Goal: Information Seeking & Learning: Learn about a topic

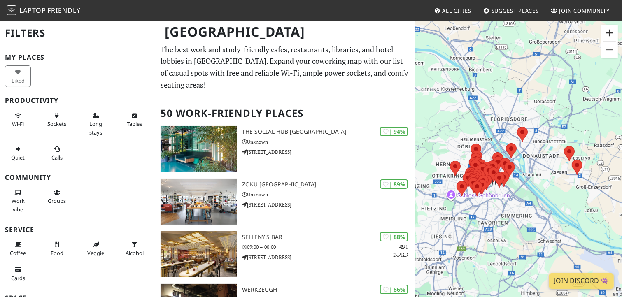
click at [611, 33] on button "Zoom in" at bounding box center [610, 33] width 16 height 16
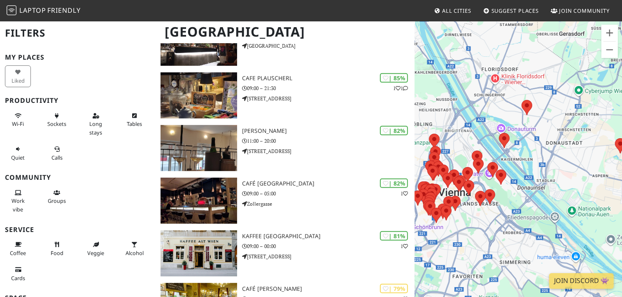
scroll to position [352, 0]
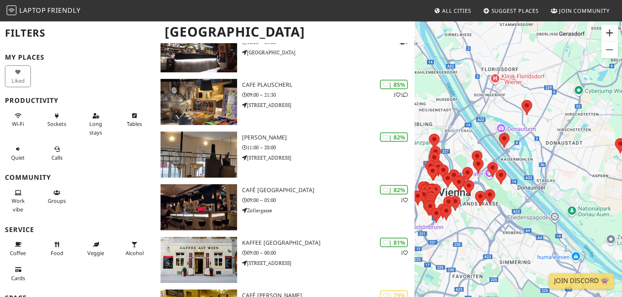
click at [611, 34] on button "Zoom in" at bounding box center [610, 33] width 16 height 16
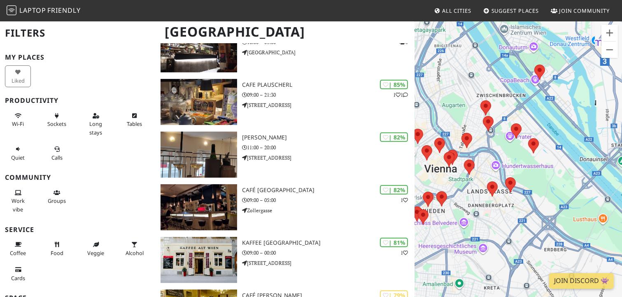
drag, startPoint x: 533, startPoint y: 131, endPoint x: 585, endPoint y: 82, distance: 71.3
click at [585, 82] on div "To navigate, press the arrow keys." at bounding box center [519, 169] width 208 height 297
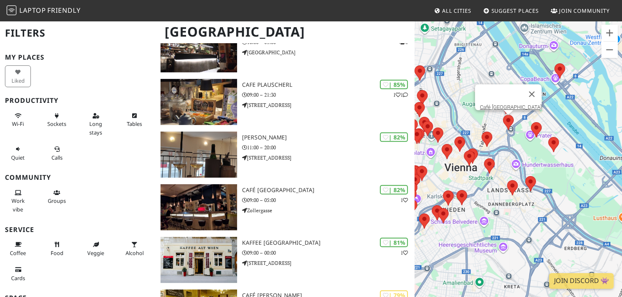
click at [503, 115] on area at bounding box center [503, 115] width 0 height 0
click at [516, 104] on link "Café [GEOGRAPHIC_DATA]" at bounding box center [511, 107] width 62 height 6
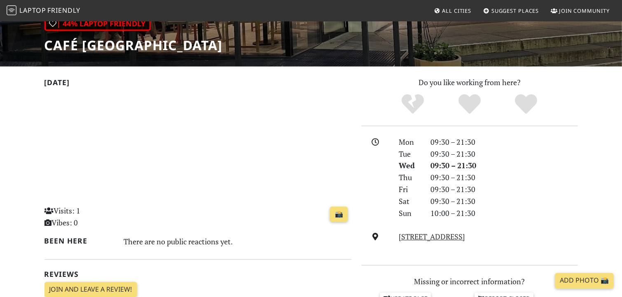
scroll to position [132, 0]
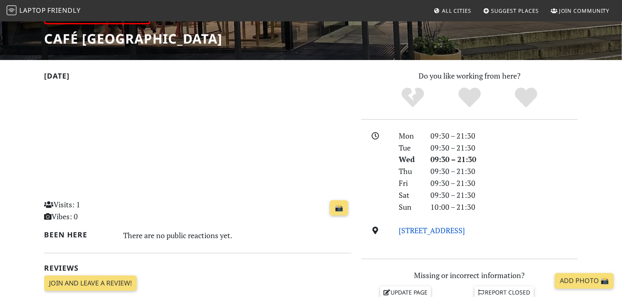
click at [456, 231] on link "Praterstern 9, 1020, Vienna" at bounding box center [432, 231] width 66 height 10
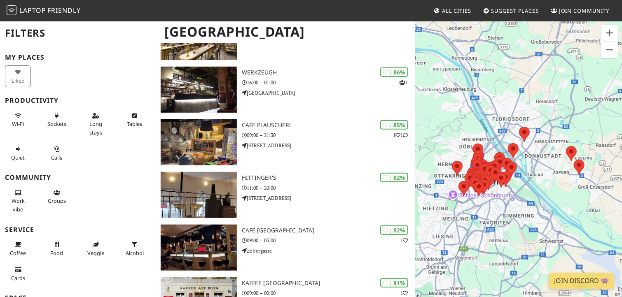
scroll to position [149, 0]
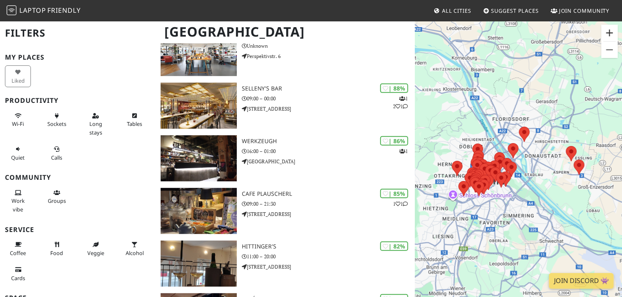
click at [610, 37] on button "Zoom in" at bounding box center [609, 33] width 16 height 16
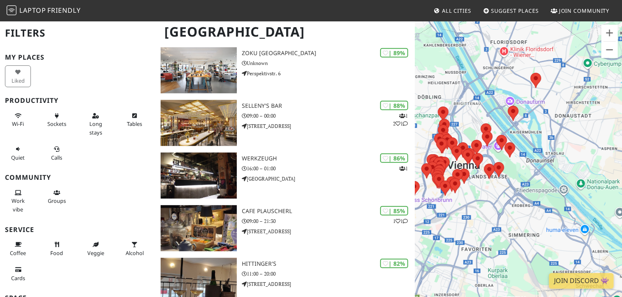
scroll to position [252, 0]
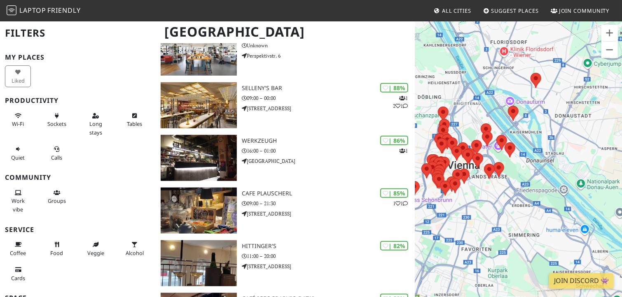
drag, startPoint x: 554, startPoint y: 132, endPoint x: 567, endPoint y: 79, distance: 54.6
click at [567, 79] on div "To navigate, press the arrow keys." at bounding box center [518, 169] width 207 height 297
click at [607, 34] on button "Zoom in" at bounding box center [609, 33] width 16 height 16
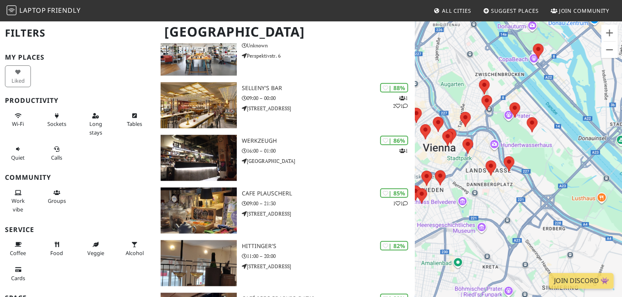
drag, startPoint x: 535, startPoint y: 81, endPoint x: 574, endPoint y: 60, distance: 44.2
click at [574, 60] on div "To navigate, press the arrow keys." at bounding box center [518, 169] width 207 height 297
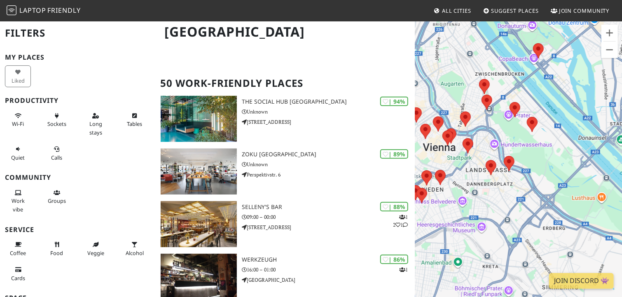
scroll to position [119, 0]
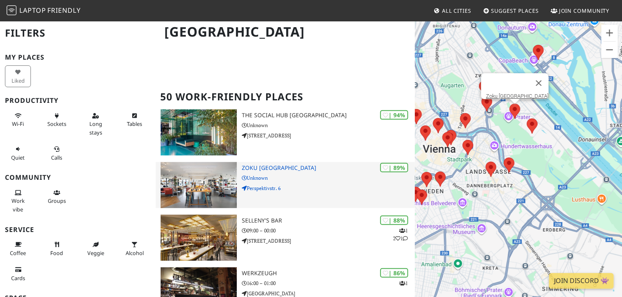
click at [222, 166] on img at bounding box center [199, 185] width 77 height 46
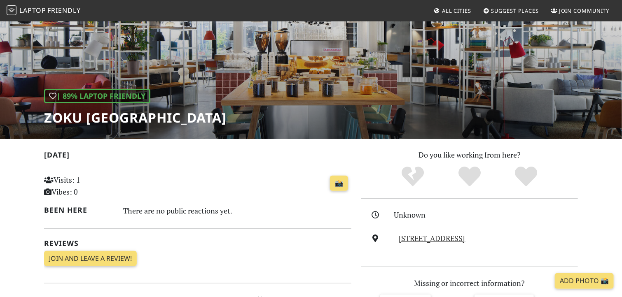
scroll to position [95, 0]
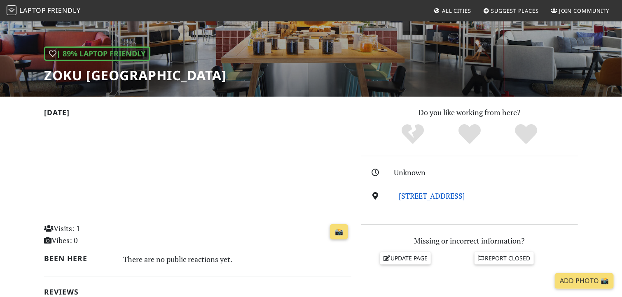
click at [420, 196] on link "Perspektivstr. 6, 1020, Vienna" at bounding box center [432, 196] width 66 height 10
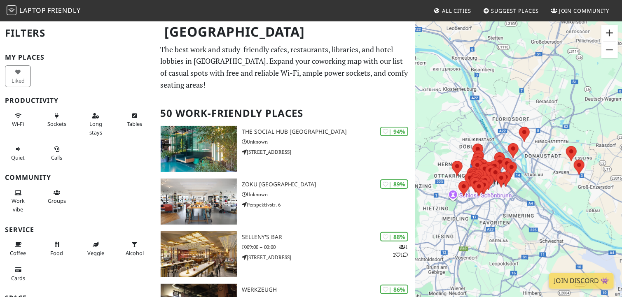
click at [609, 32] on button "Zoom in" at bounding box center [609, 33] width 16 height 16
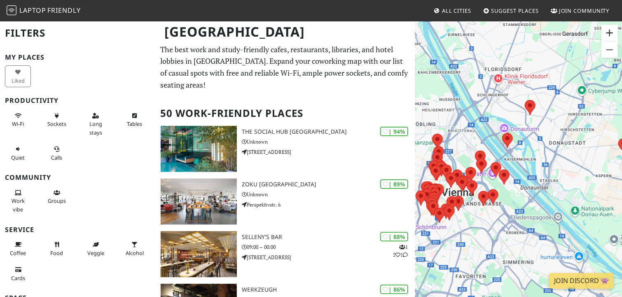
click at [609, 32] on button "Zoom in" at bounding box center [609, 33] width 16 height 16
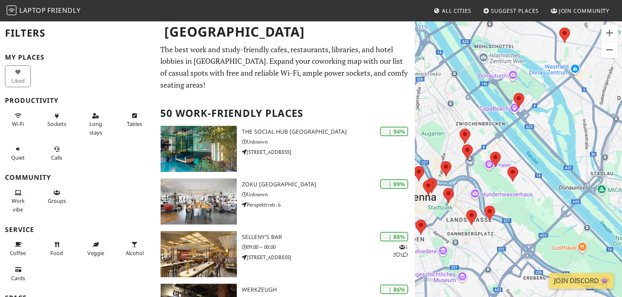
drag, startPoint x: 541, startPoint y: 127, endPoint x: 565, endPoint y: 107, distance: 31.0
click at [565, 107] on div "To navigate, press the arrow keys." at bounding box center [518, 169] width 207 height 297
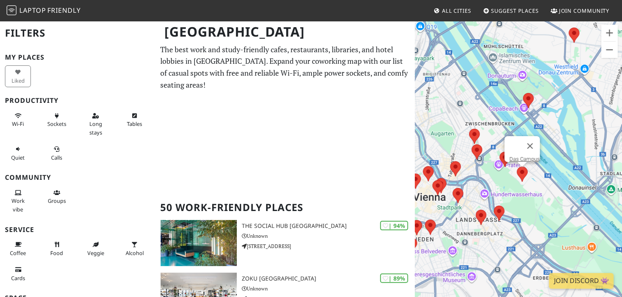
click at [517, 167] on area at bounding box center [517, 167] width 0 height 0
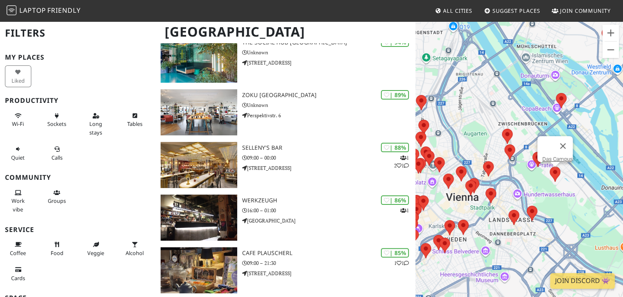
scroll to position [4, 0]
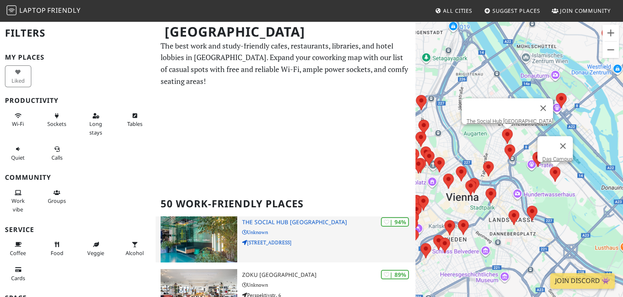
click at [226, 222] on img at bounding box center [199, 240] width 77 height 46
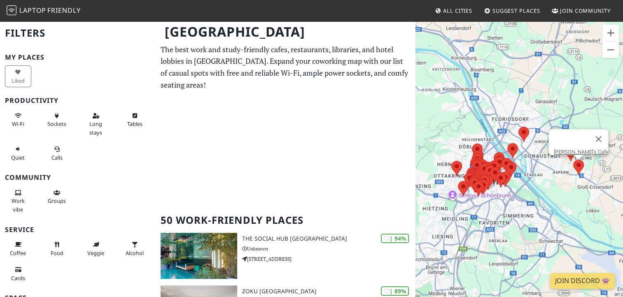
click at [573, 160] on area at bounding box center [573, 160] width 0 height 0
click at [576, 149] on link "[PERSON_NAME]'s Cafe" at bounding box center [580, 152] width 55 height 6
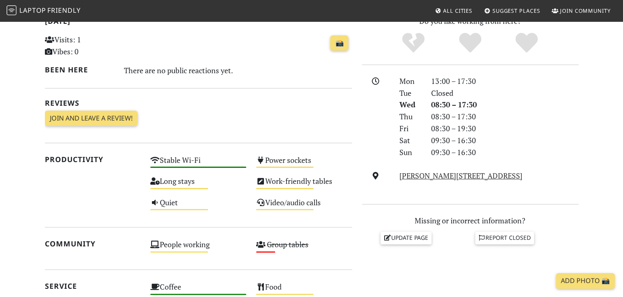
scroll to position [203, 0]
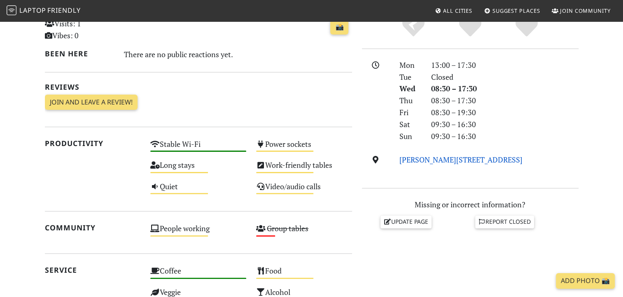
click at [474, 156] on link "[PERSON_NAME][STREET_ADDRESS]" at bounding box center [460, 160] width 123 height 10
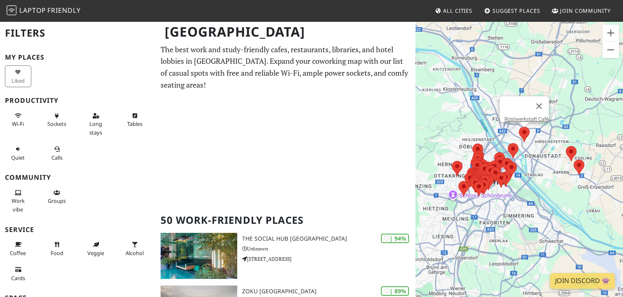
click at [519, 127] on area at bounding box center [519, 127] width 0 height 0
click at [609, 30] on button "Zoom in" at bounding box center [610, 33] width 16 height 16
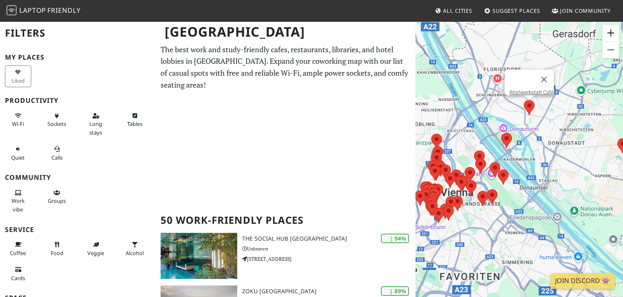
click at [609, 30] on button "Zoom in" at bounding box center [610, 33] width 16 height 16
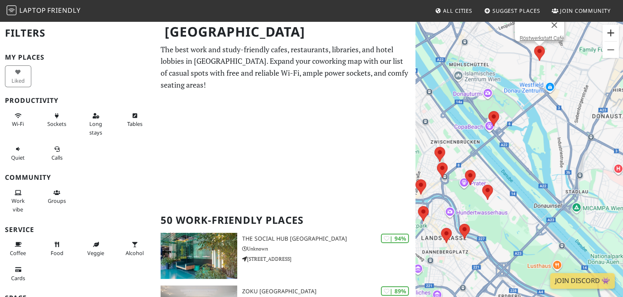
click at [609, 30] on button "Zoom in" at bounding box center [610, 33] width 16 height 16
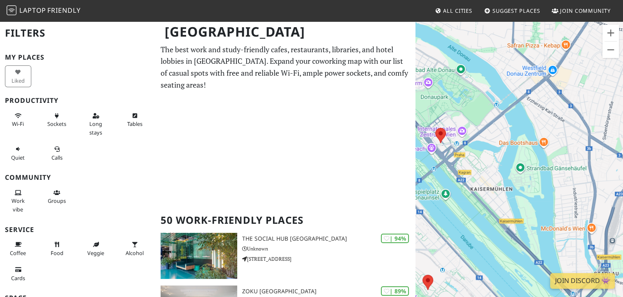
drag, startPoint x: 564, startPoint y: 57, endPoint x: 497, endPoint y: 197, distance: 155.2
click at [497, 197] on div "To navigate, press the arrow keys. Röstwerkstatt Café" at bounding box center [519, 169] width 208 height 297
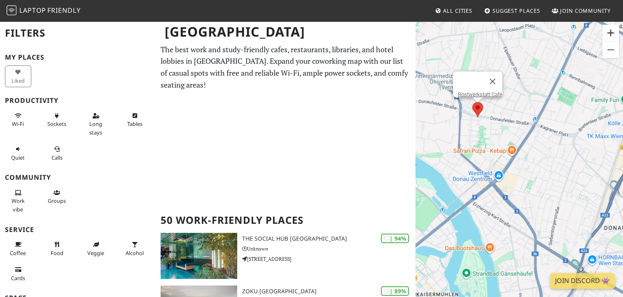
click at [610, 34] on button "Zoom in" at bounding box center [610, 33] width 16 height 16
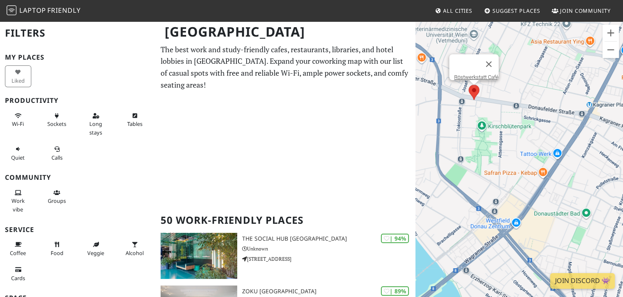
drag, startPoint x: 458, startPoint y: 92, endPoint x: 507, endPoint y: 139, distance: 68.1
click at [507, 139] on div "To navigate, press the arrow keys. Röstwerkstatt Café" at bounding box center [519, 169] width 208 height 297
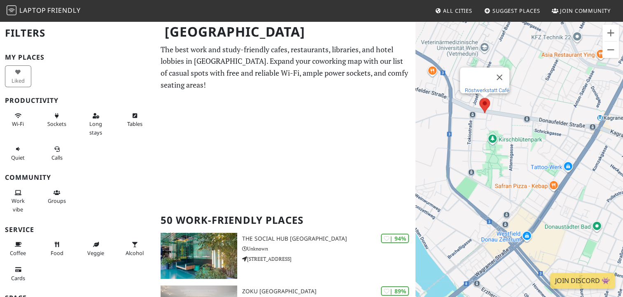
click at [488, 87] on link "Röstwerkstatt Café" at bounding box center [487, 90] width 44 height 6
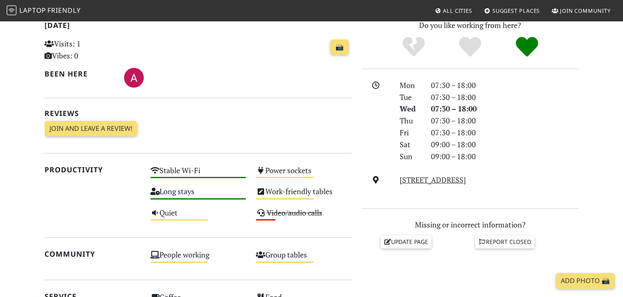
scroll to position [193, 0]
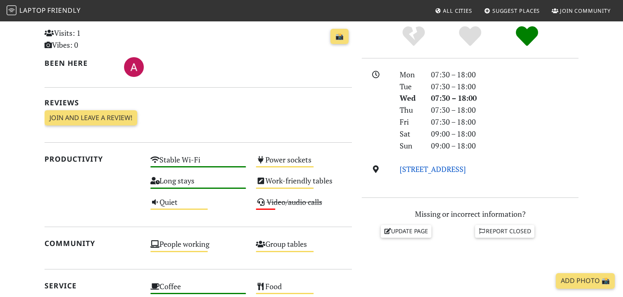
click at [443, 168] on link "Donaufelder Str. 164, 1220, Vienna" at bounding box center [432, 169] width 66 height 10
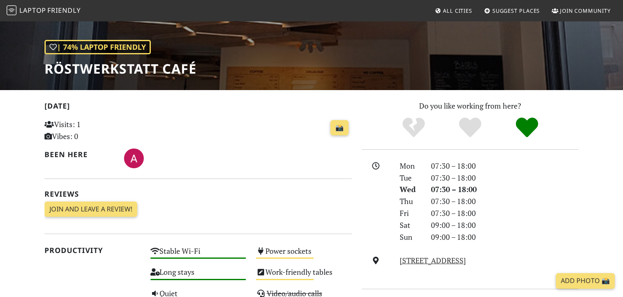
scroll to position [103, 0]
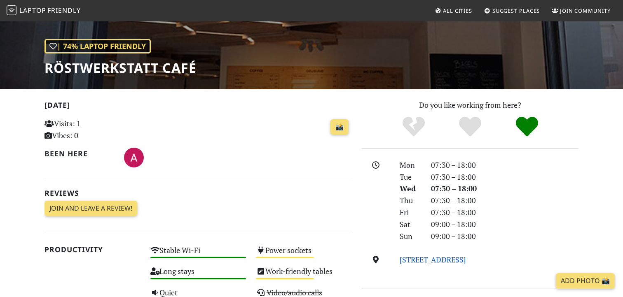
click at [450, 257] on link "Donaufelder Str. 164, 1220, Vienna" at bounding box center [432, 260] width 66 height 10
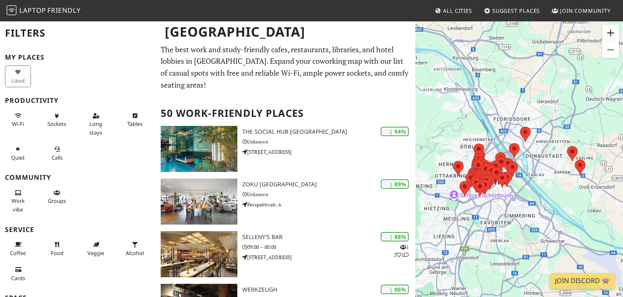
click at [607, 29] on button "Zoom in" at bounding box center [610, 33] width 16 height 16
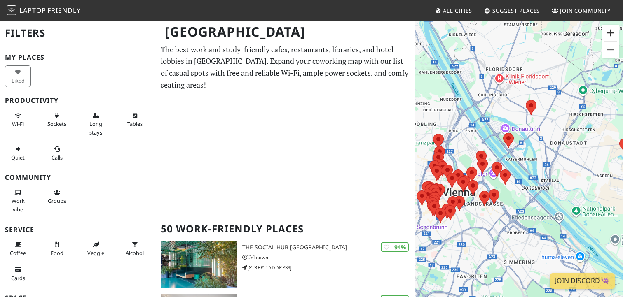
click at [608, 31] on button "Zoom in" at bounding box center [610, 33] width 16 height 16
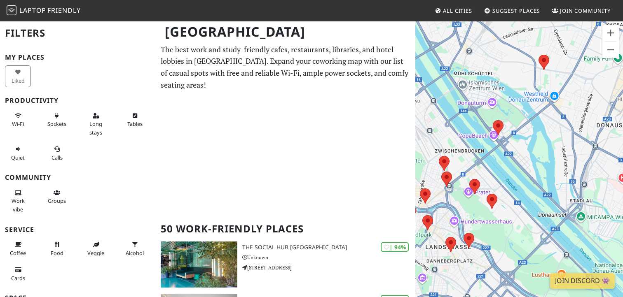
drag, startPoint x: 542, startPoint y: 104, endPoint x: 545, endPoint y: 108, distance: 5.0
click at [545, 108] on div "To navigate, press the arrow keys." at bounding box center [519, 169] width 208 height 297
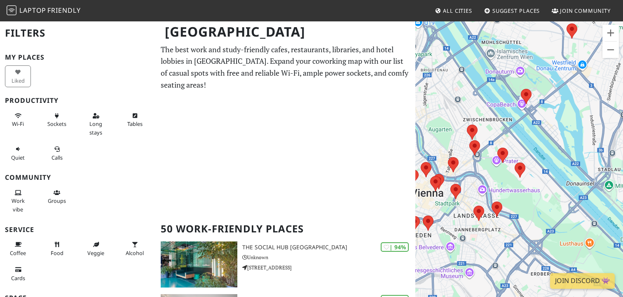
drag, startPoint x: 500, startPoint y: 185, endPoint x: 525, endPoint y: 158, distance: 37.0
click at [525, 158] on div "To navigate, press the arrow keys." at bounding box center [519, 169] width 208 height 297
click at [612, 32] on button "Zoom in" at bounding box center [610, 33] width 16 height 16
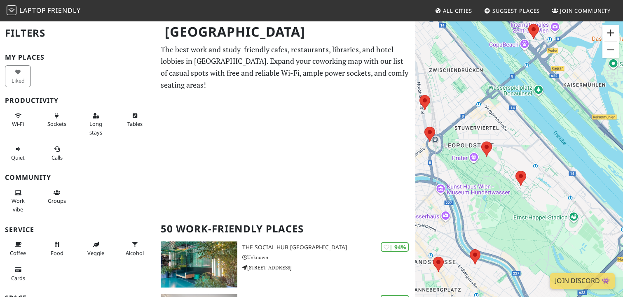
click at [612, 32] on button "Zoom in" at bounding box center [610, 33] width 16 height 16
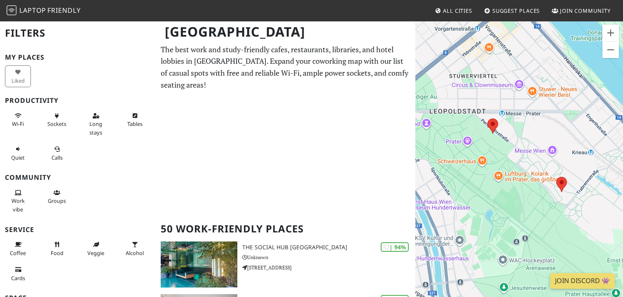
drag, startPoint x: 498, startPoint y: 106, endPoint x: 600, endPoint y: 75, distance: 106.8
click at [600, 75] on div "To navigate, press the arrow keys." at bounding box center [519, 169] width 208 height 297
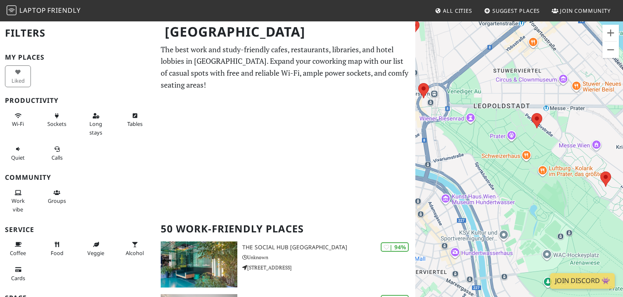
drag, startPoint x: 548, startPoint y: 125, endPoint x: 482, endPoint y: 159, distance: 74.4
click at [482, 159] on div "To navigate, press the arrow keys." at bounding box center [519, 169] width 208 height 297
click at [531, 113] on area at bounding box center [531, 113] width 0 height 0
click at [537, 103] on link "Zoku [GEOGRAPHIC_DATA]" at bounding box center [539, 106] width 63 height 6
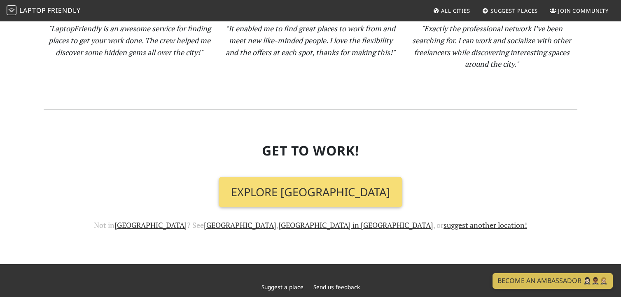
scroll to position [1003, 0]
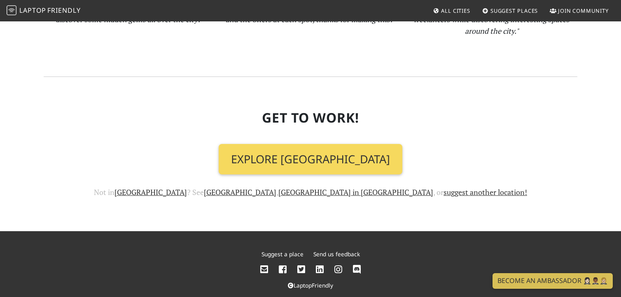
click at [349, 147] on link "Explore [GEOGRAPHIC_DATA]" at bounding box center [311, 159] width 184 height 30
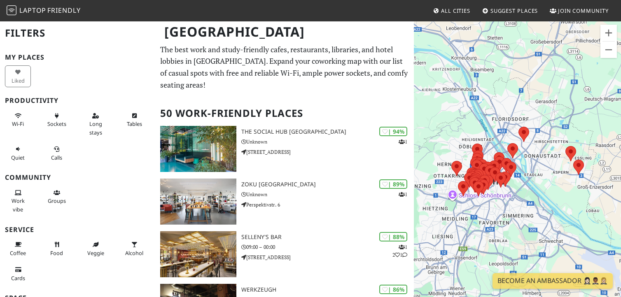
click at [69, 10] on span "Friendly" at bounding box center [63, 10] width 33 height 9
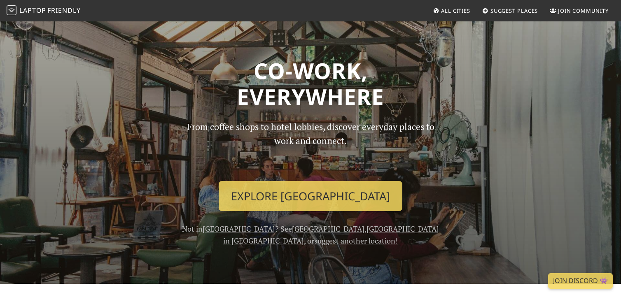
click at [504, 9] on span "Suggest Places" at bounding box center [514, 10] width 48 height 7
